Goal: Task Accomplishment & Management: Manage account settings

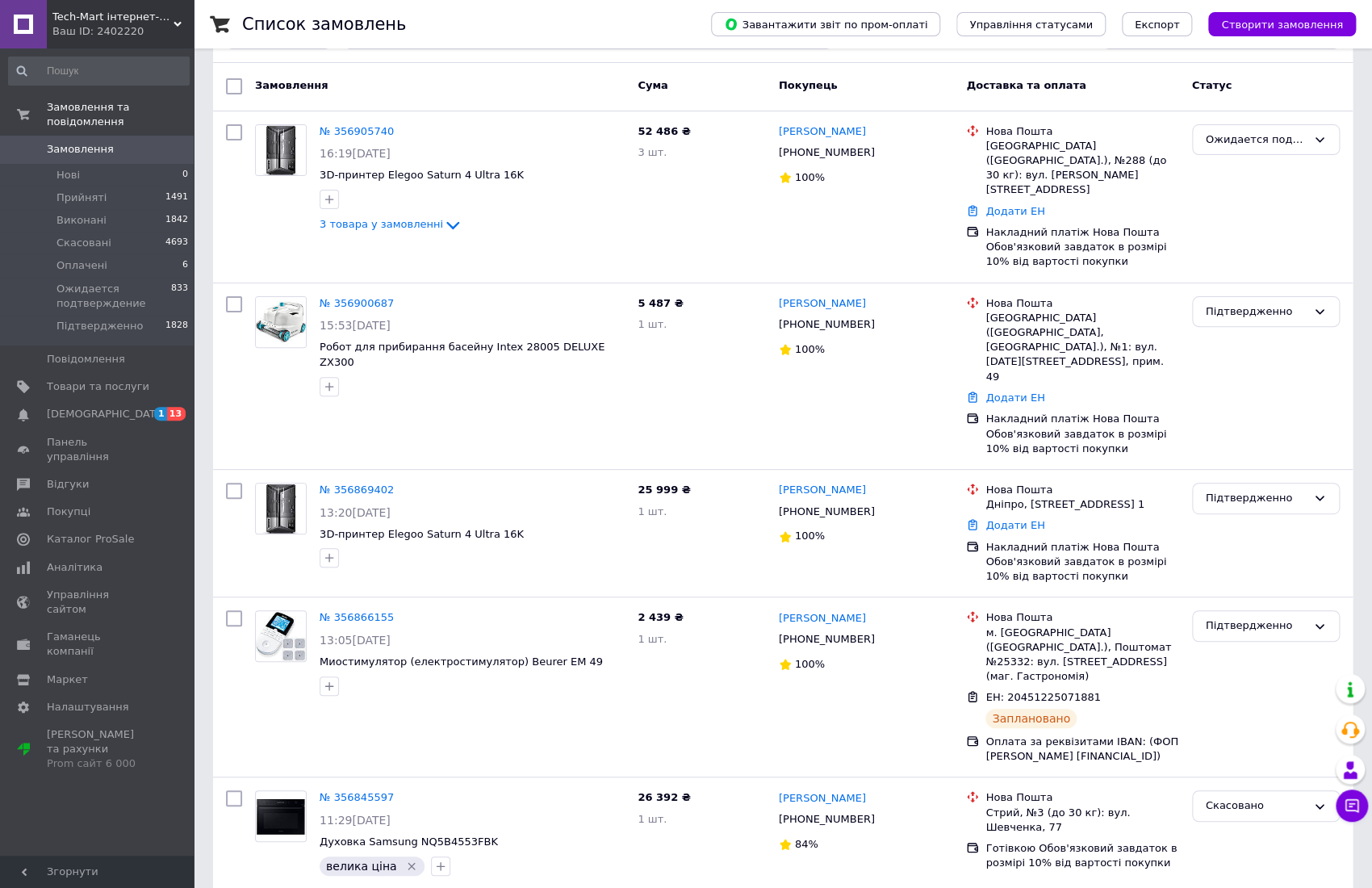
scroll to position [215, 0]
